Goal: Check status: Check status

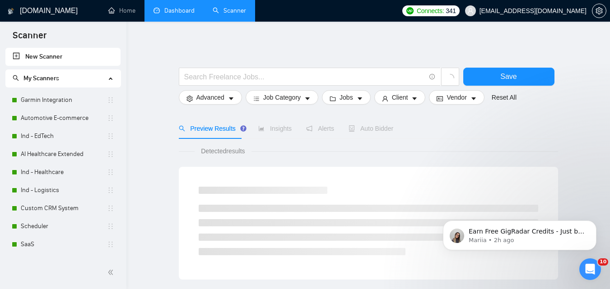
click at [180, 8] on link "Dashboard" at bounding box center [173, 11] width 41 height 8
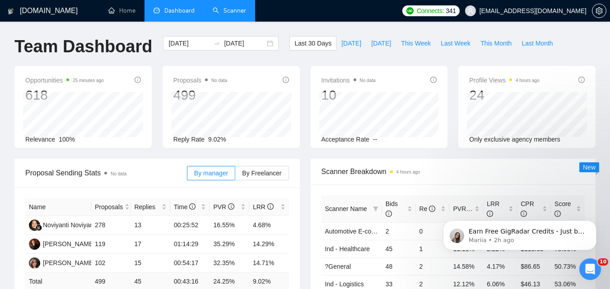
click at [236, 7] on link "Scanner" at bounding box center [228, 11] width 33 height 8
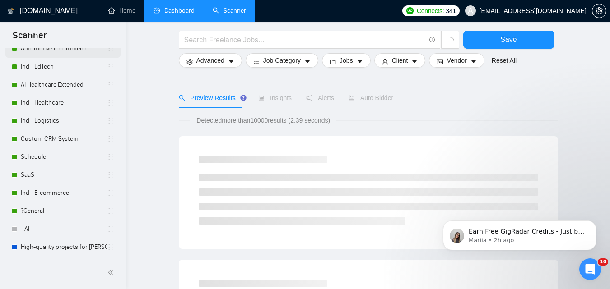
scroll to position [45, 0]
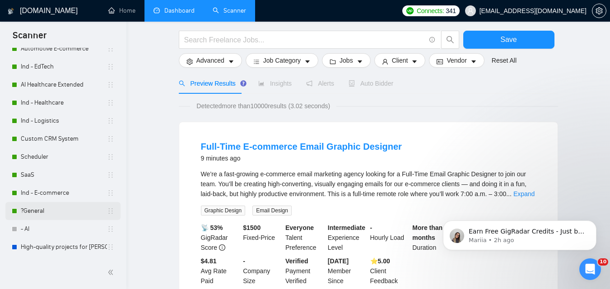
click at [59, 211] on link "?General" at bounding box center [64, 211] width 86 height 18
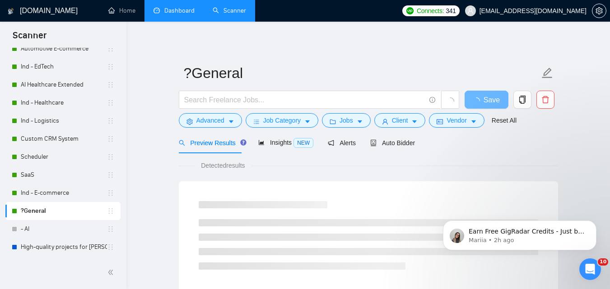
click at [164, 14] on link "Dashboard" at bounding box center [173, 11] width 41 height 8
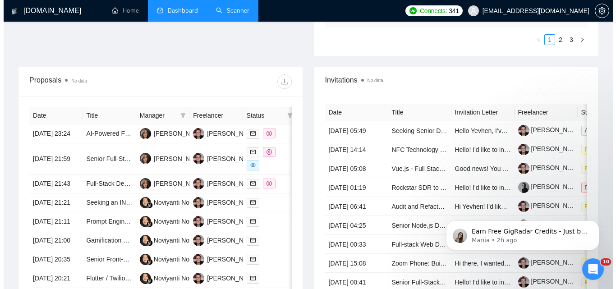
scroll to position [316, 0]
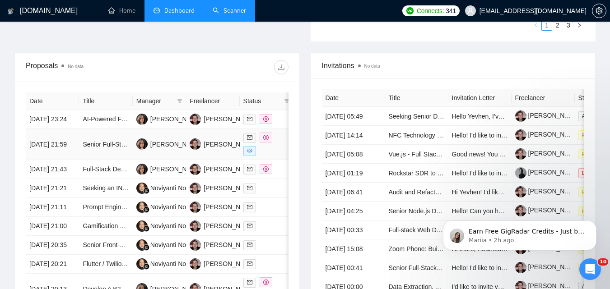
click at [74, 153] on td "[DATE] 21:59" at bounding box center [52, 144] width 53 height 31
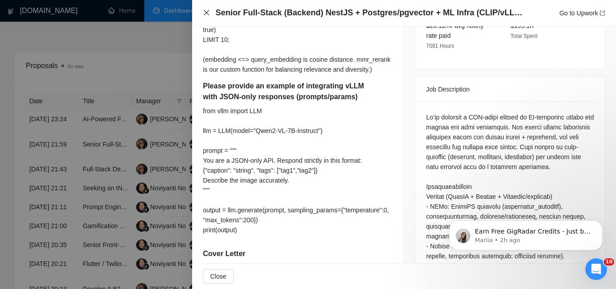
click at [208, 10] on icon "close" at bounding box center [206, 12] width 7 height 7
